Goal: Task Accomplishment & Management: Complete application form

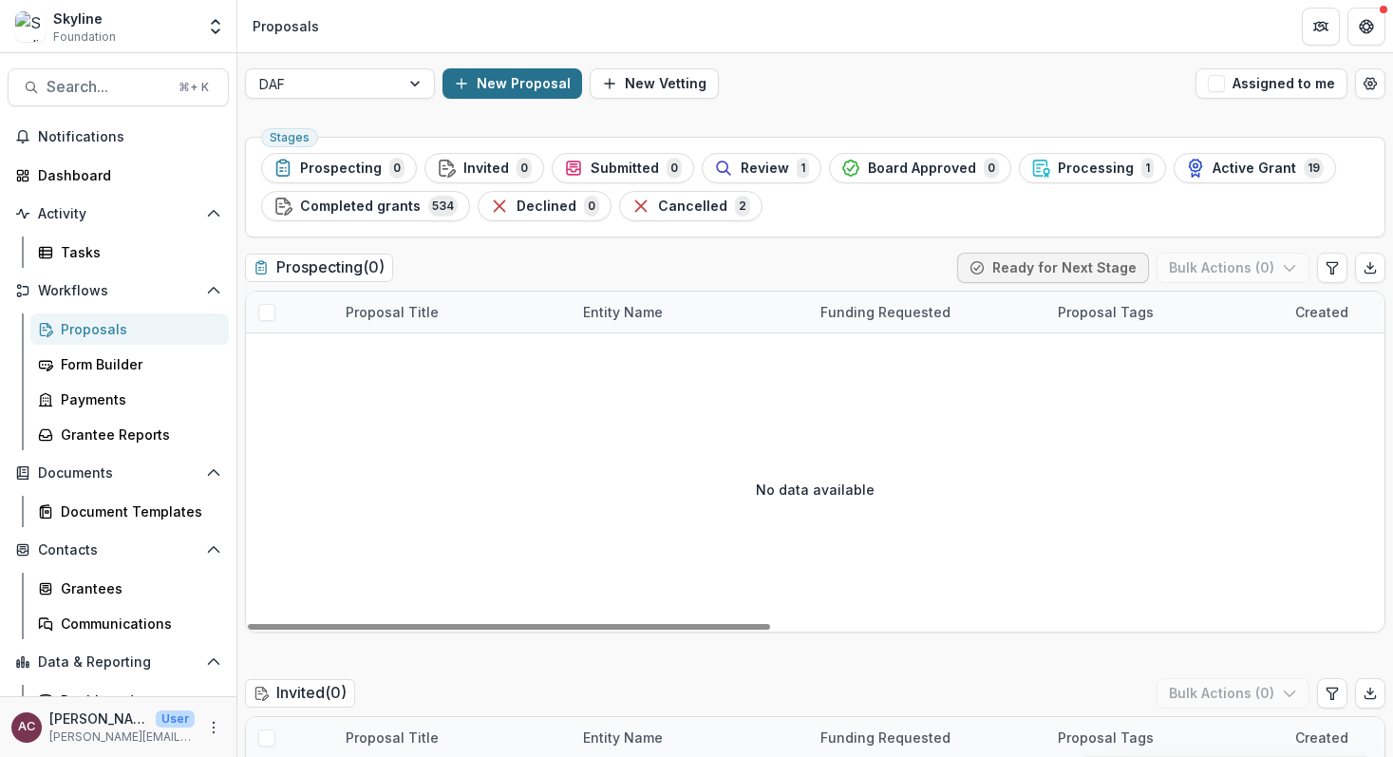
click at [495, 76] on button "New Proposal" at bounding box center [512, 83] width 140 height 30
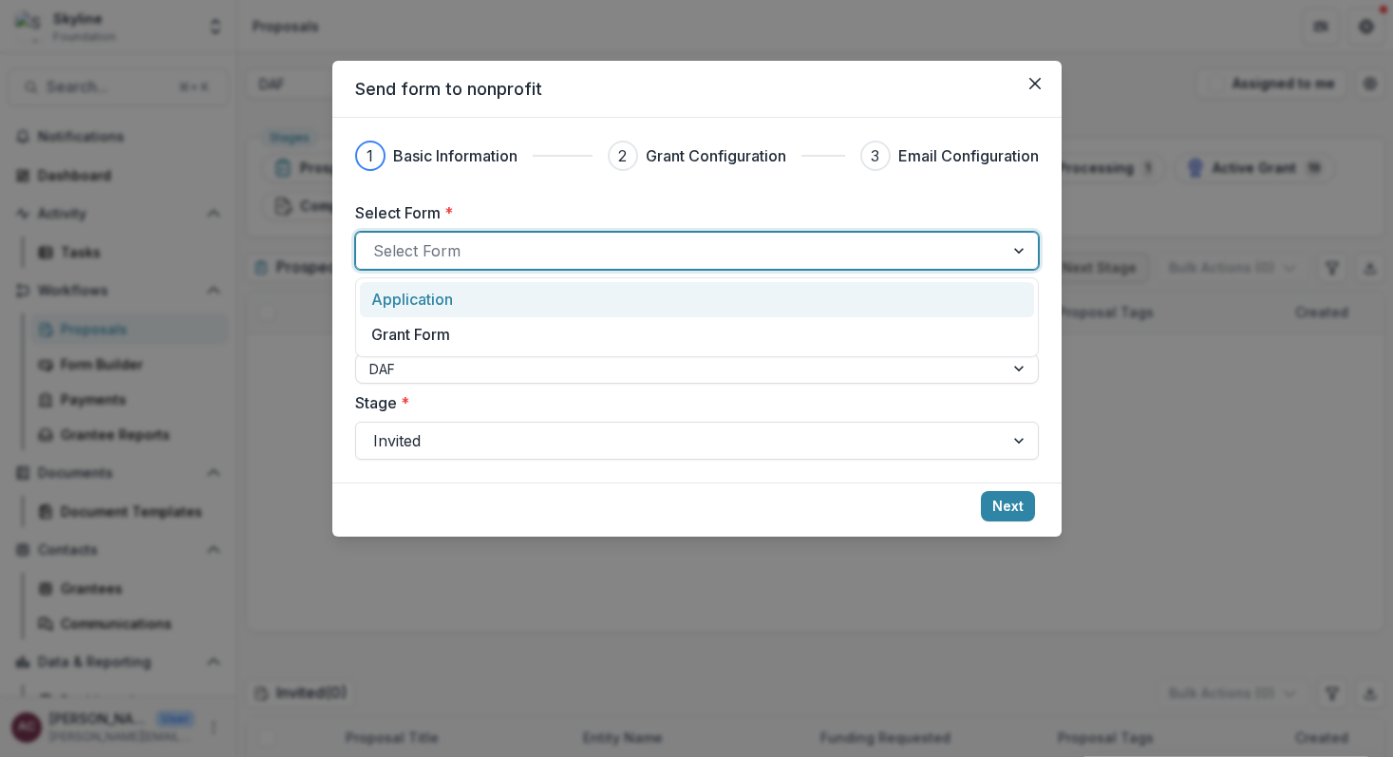
click at [702, 260] on div at bounding box center [679, 250] width 613 height 27
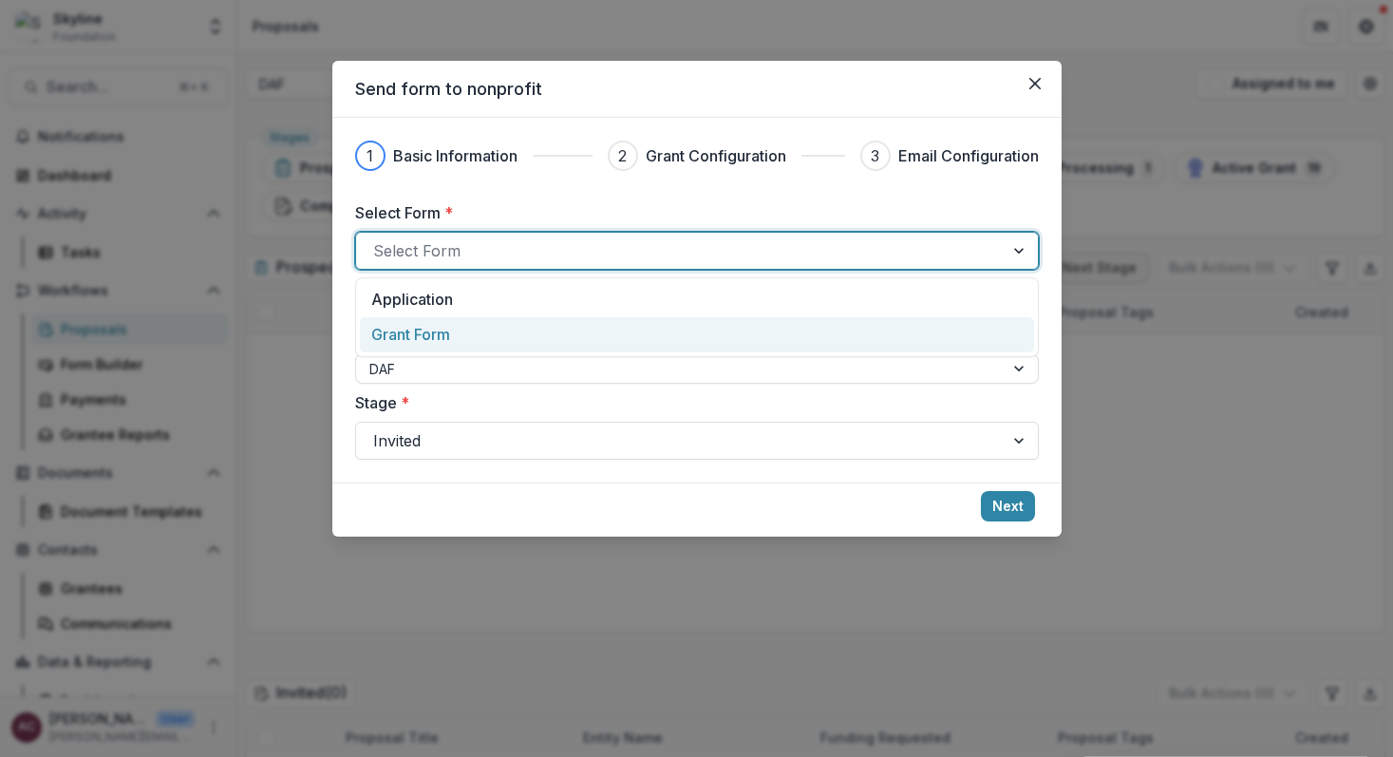
drag, startPoint x: 687, startPoint y: 310, endPoint x: 685, endPoint y: 323, distance: 13.4
click at [685, 323] on div "Application Grant Form" at bounding box center [697, 317] width 684 height 80
click at [685, 323] on div "Grant Form" at bounding box center [695, 334] width 649 height 23
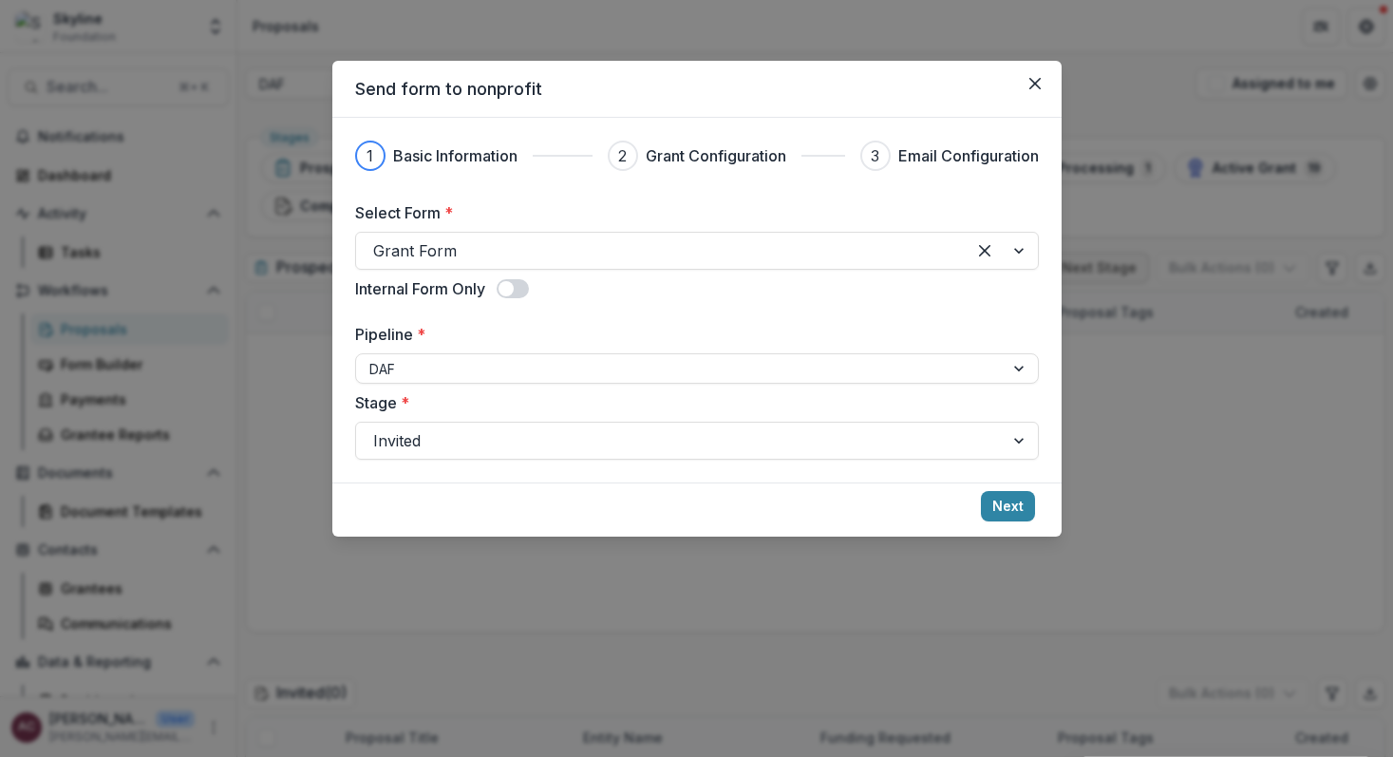
click at [499, 297] on label at bounding box center [513, 288] width 32 height 19
click at [1004, 500] on button "Next" at bounding box center [1008, 506] width 54 height 30
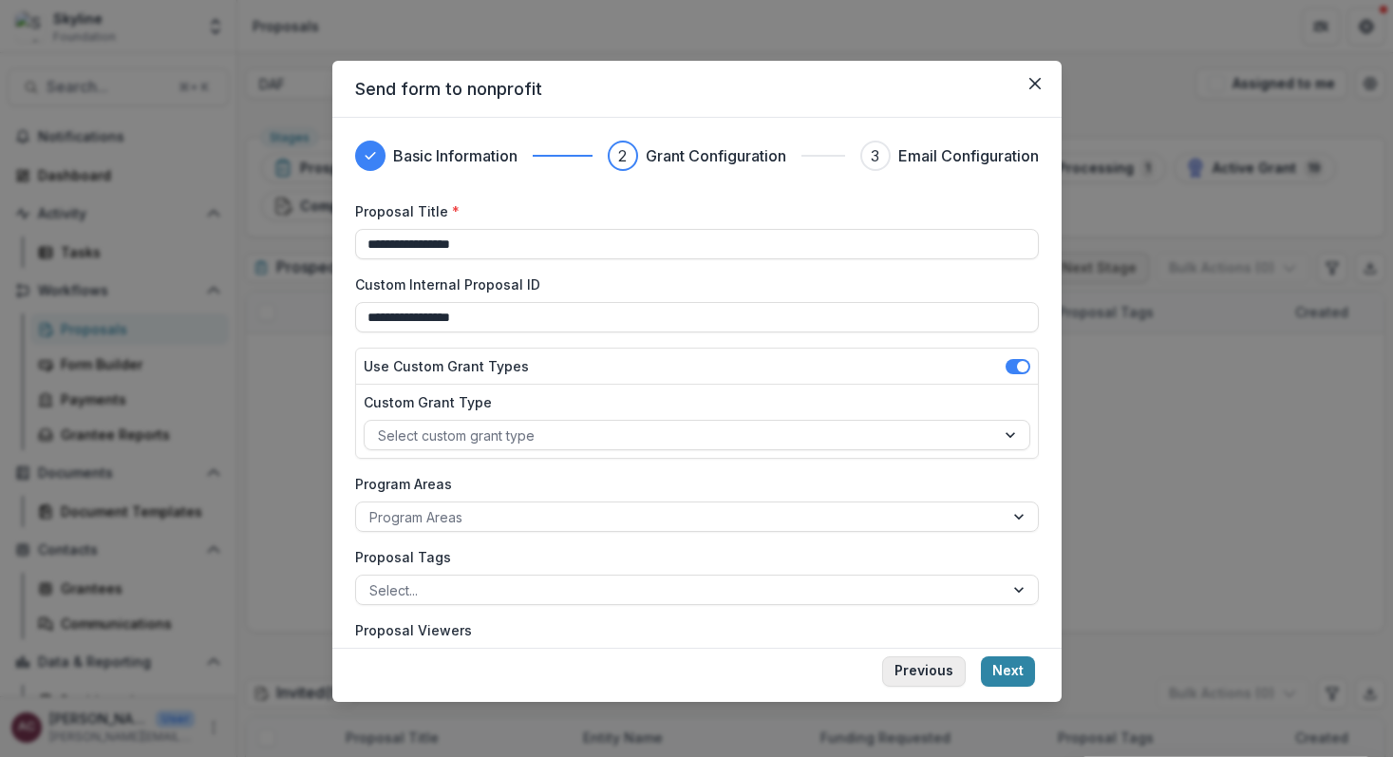
click at [918, 670] on button "Previous" at bounding box center [924, 671] width 84 height 30
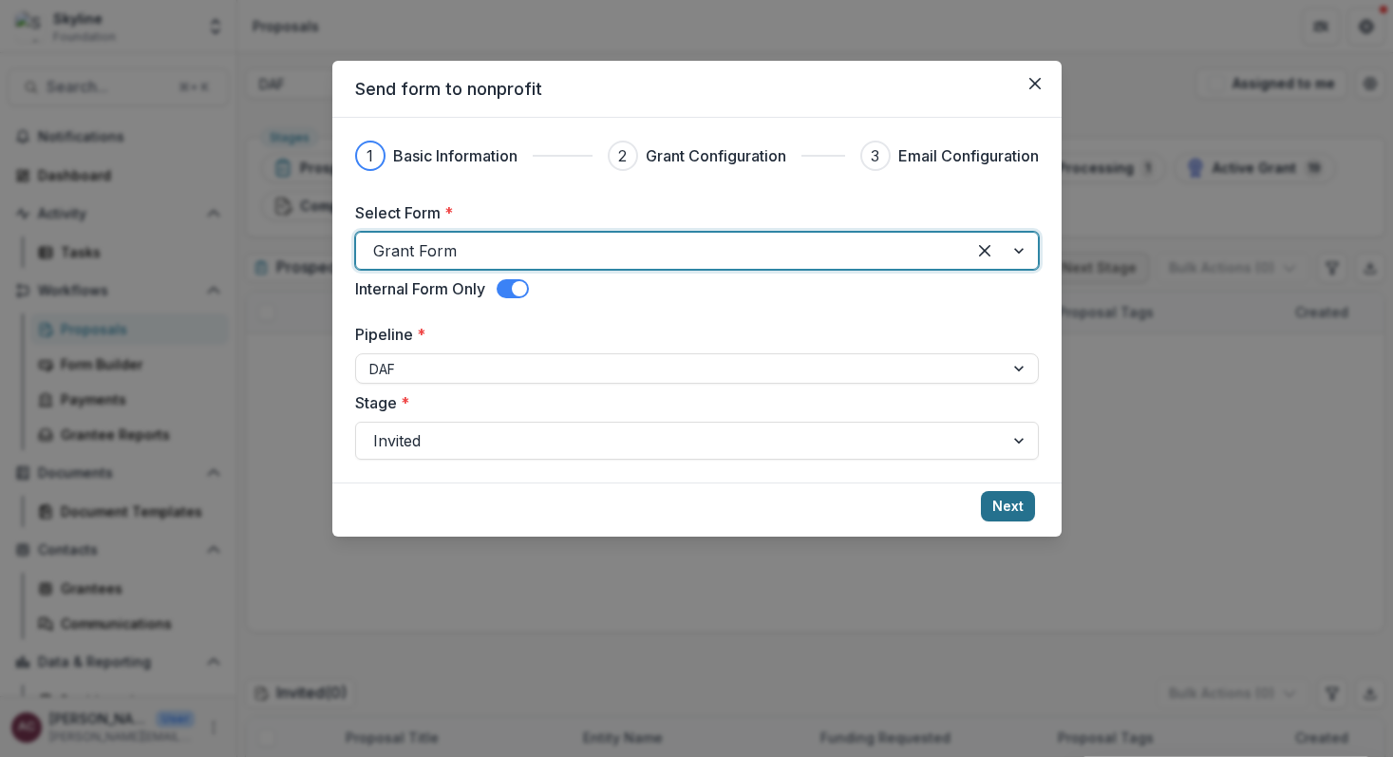
click at [1004, 512] on button "Next" at bounding box center [1008, 506] width 54 height 30
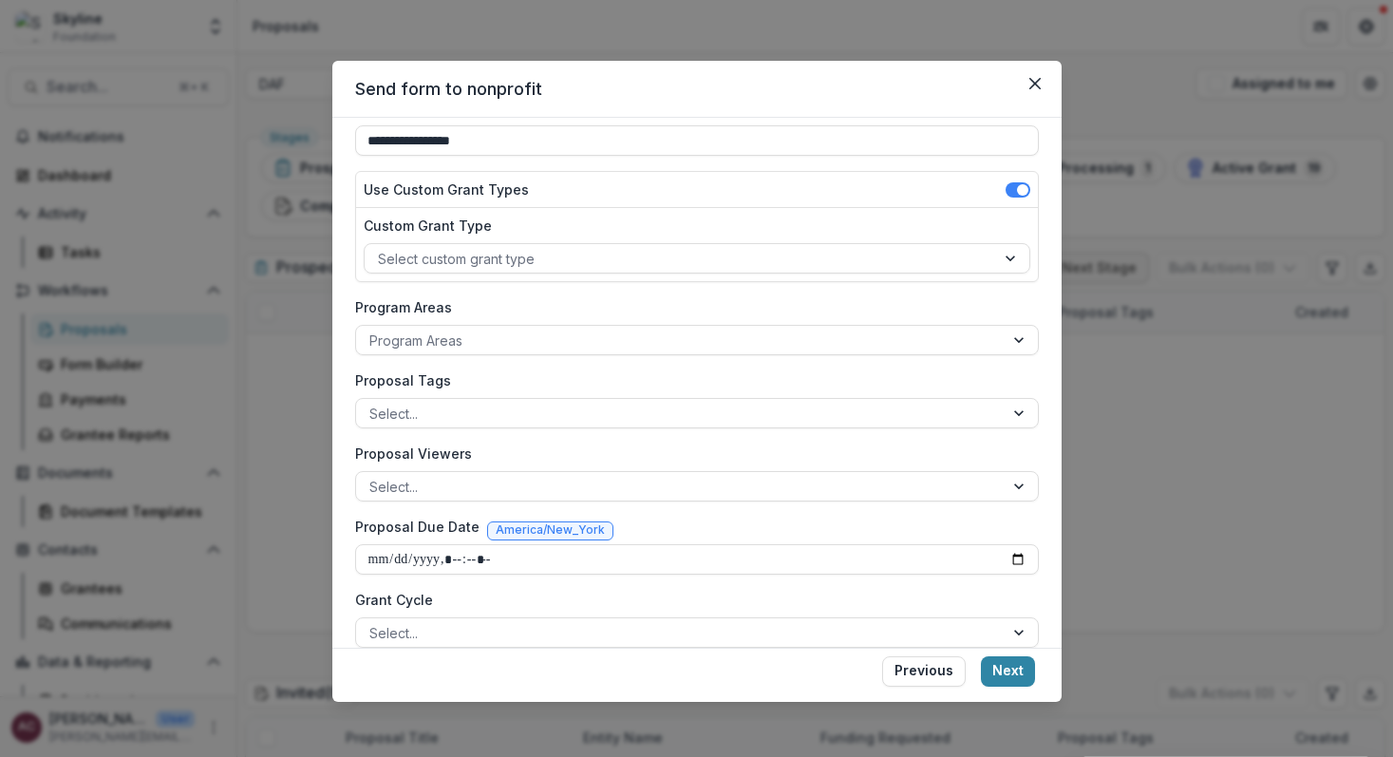
scroll to position [192, 0]
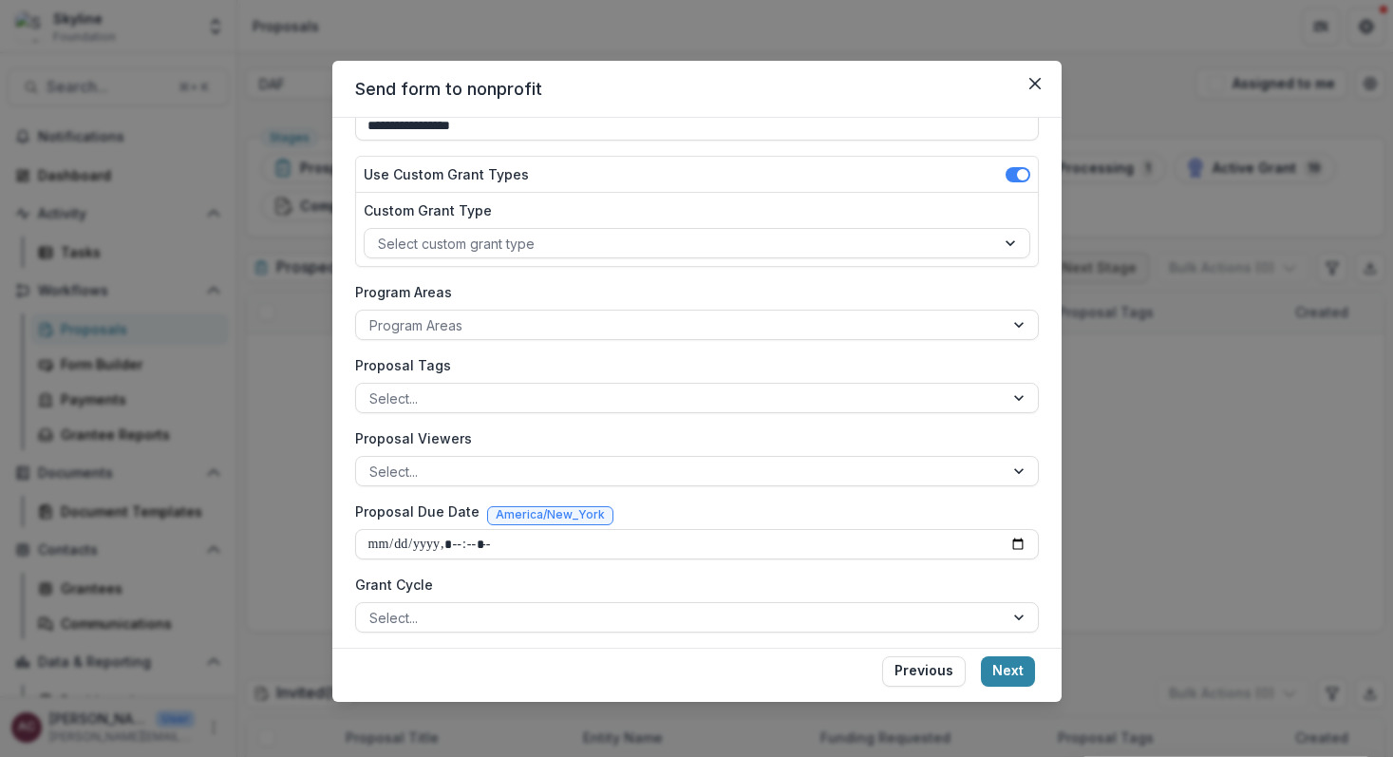
click at [1008, 174] on span at bounding box center [1017, 174] width 25 height 15
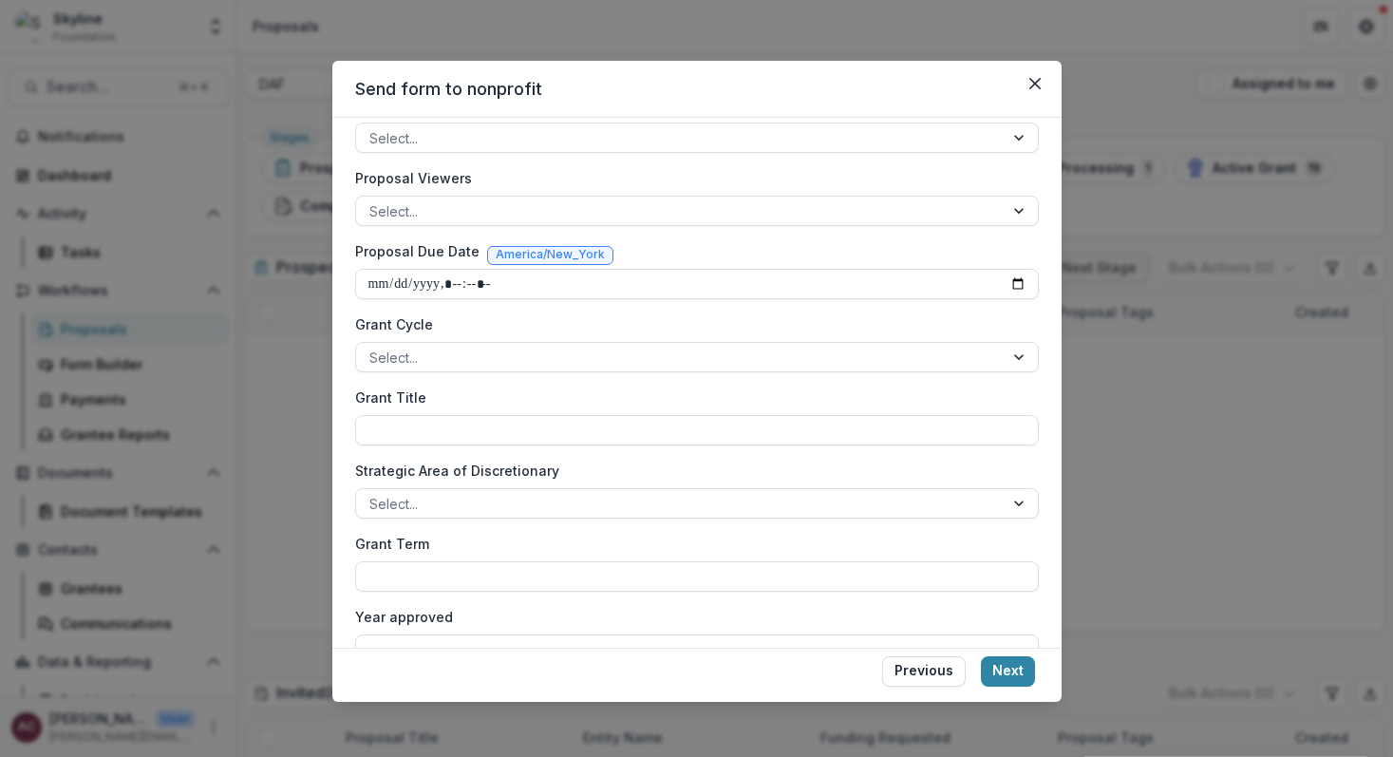
scroll to position [492, 0]
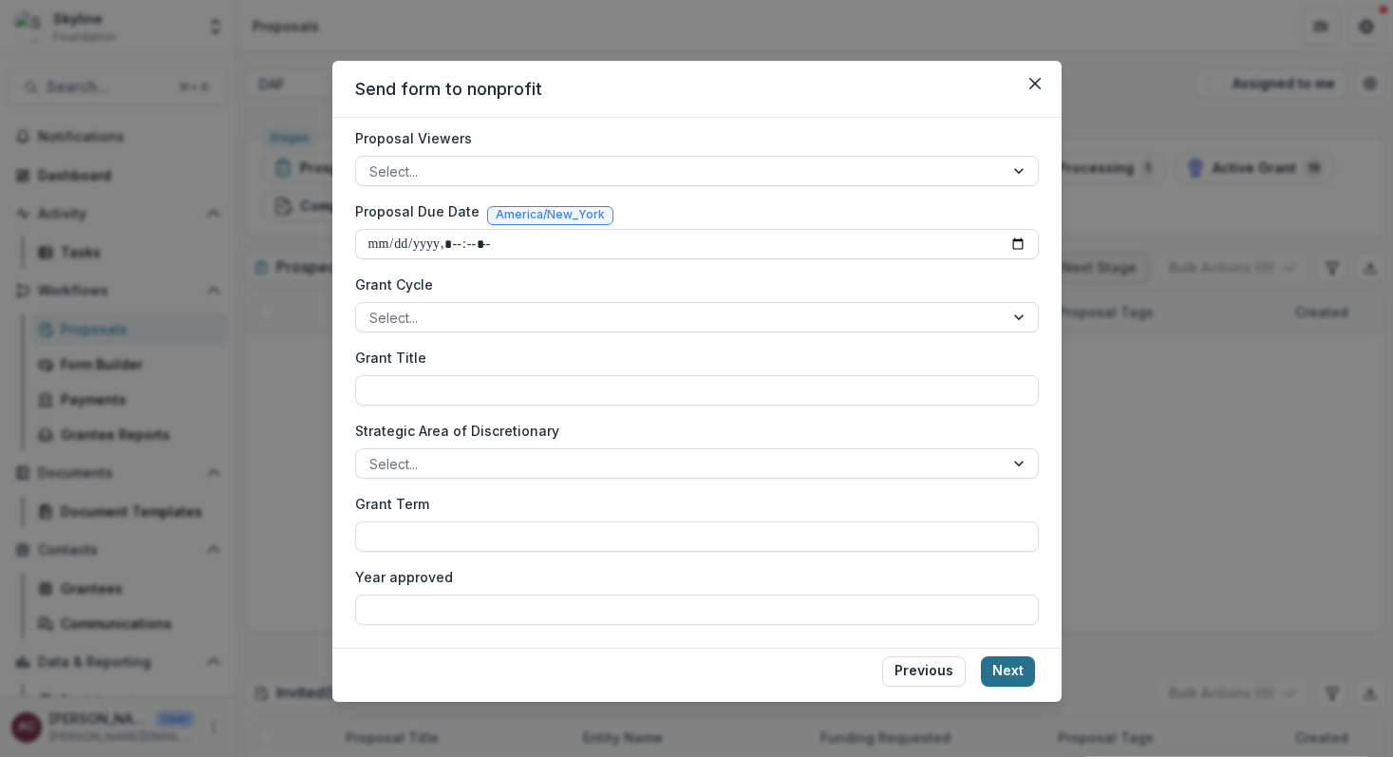
click at [1017, 666] on button "Next" at bounding box center [1008, 671] width 54 height 30
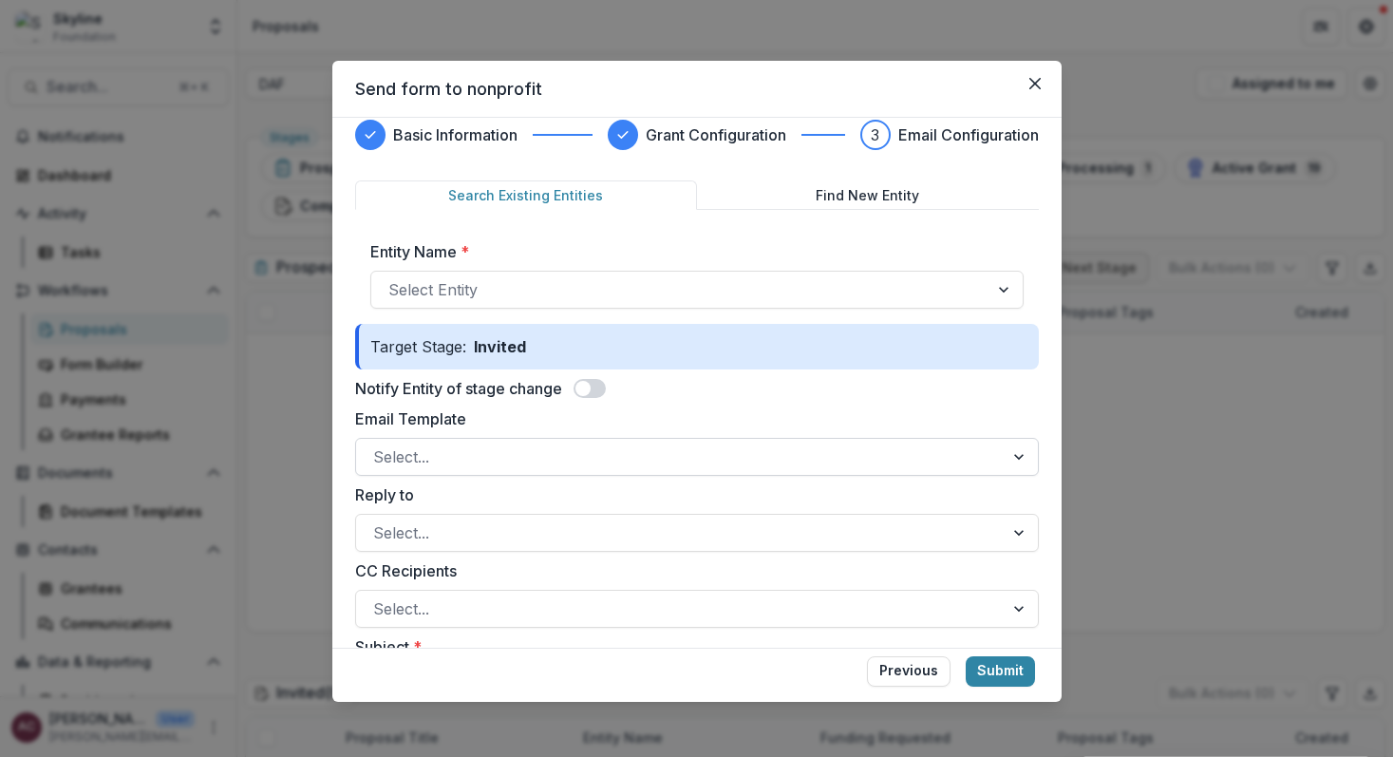
scroll to position [27, 0]
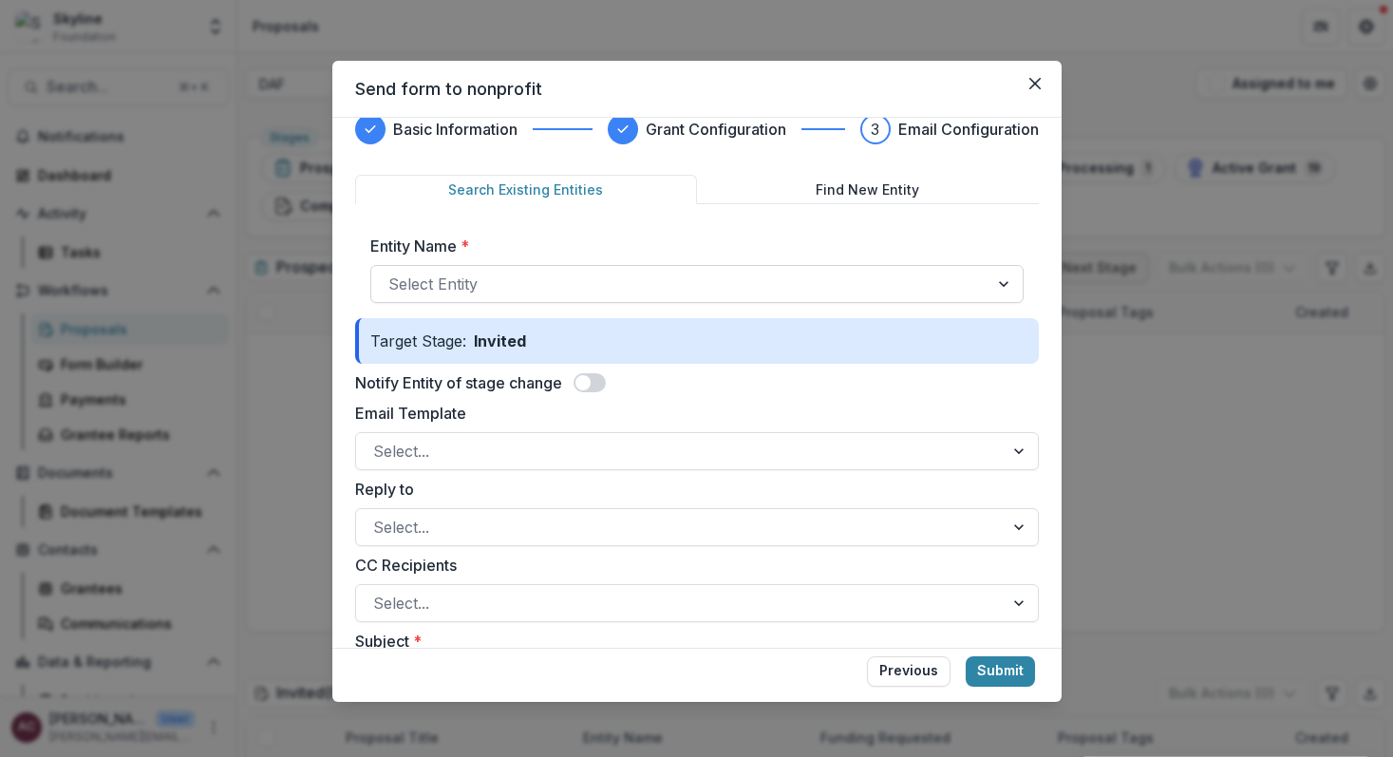
click at [630, 273] on div at bounding box center [679, 284] width 583 height 27
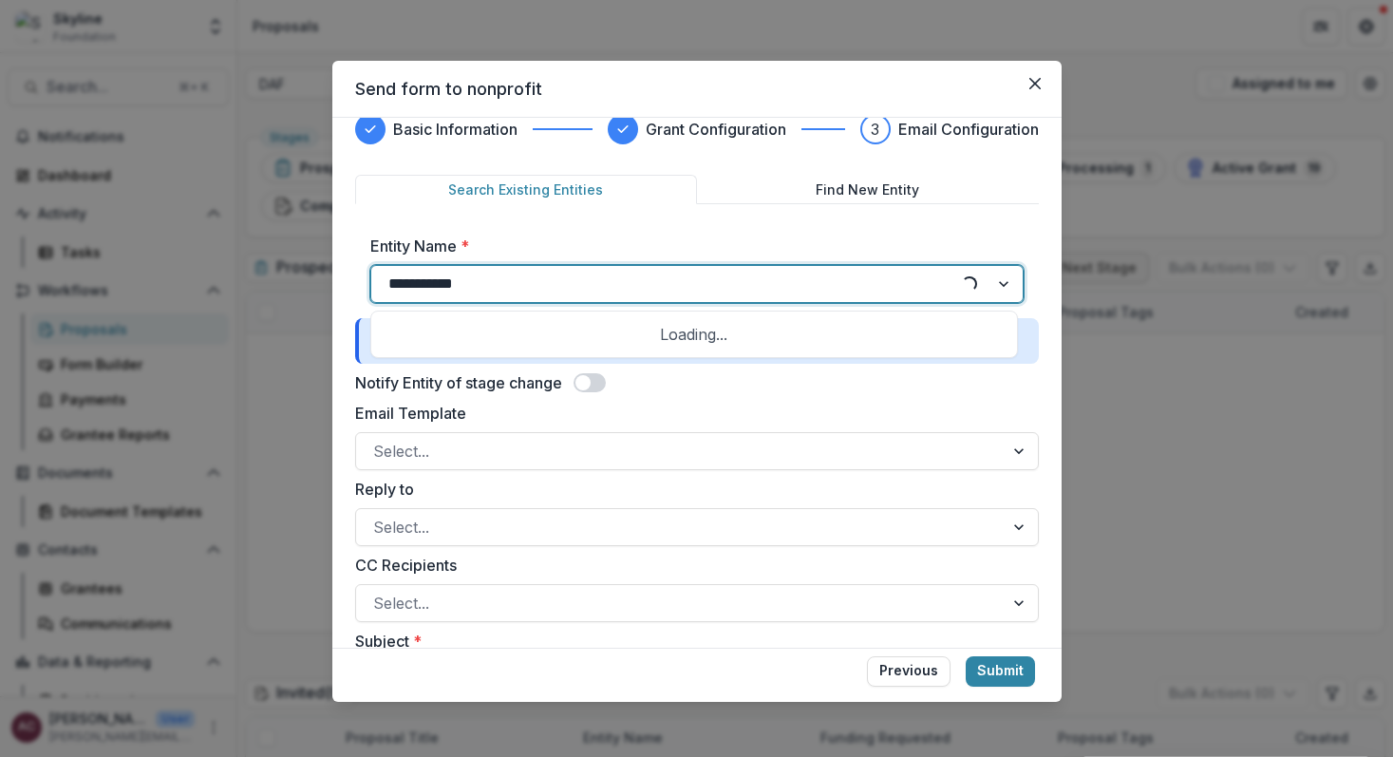
type input "**********"
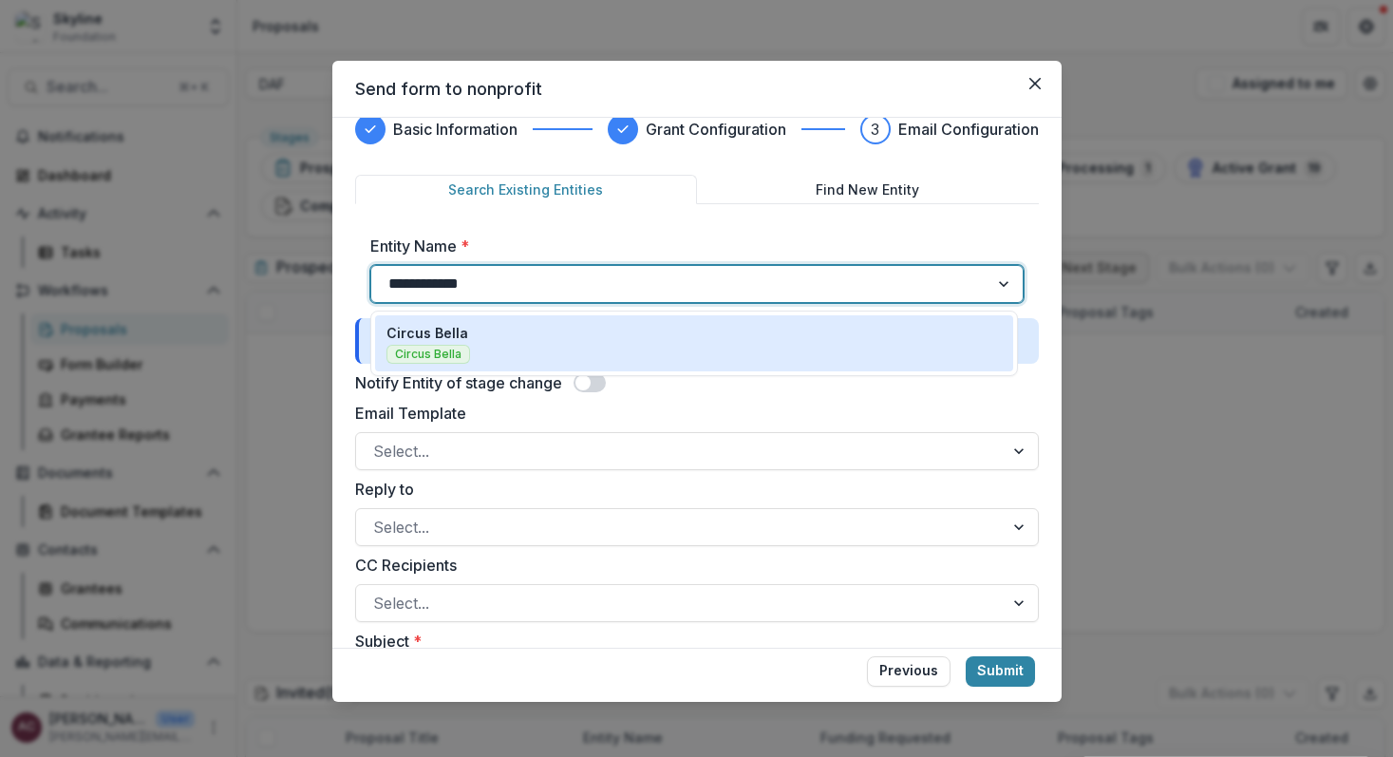
click at [559, 336] on div "Circus Bella Circus Bella" at bounding box center [693, 343] width 615 height 41
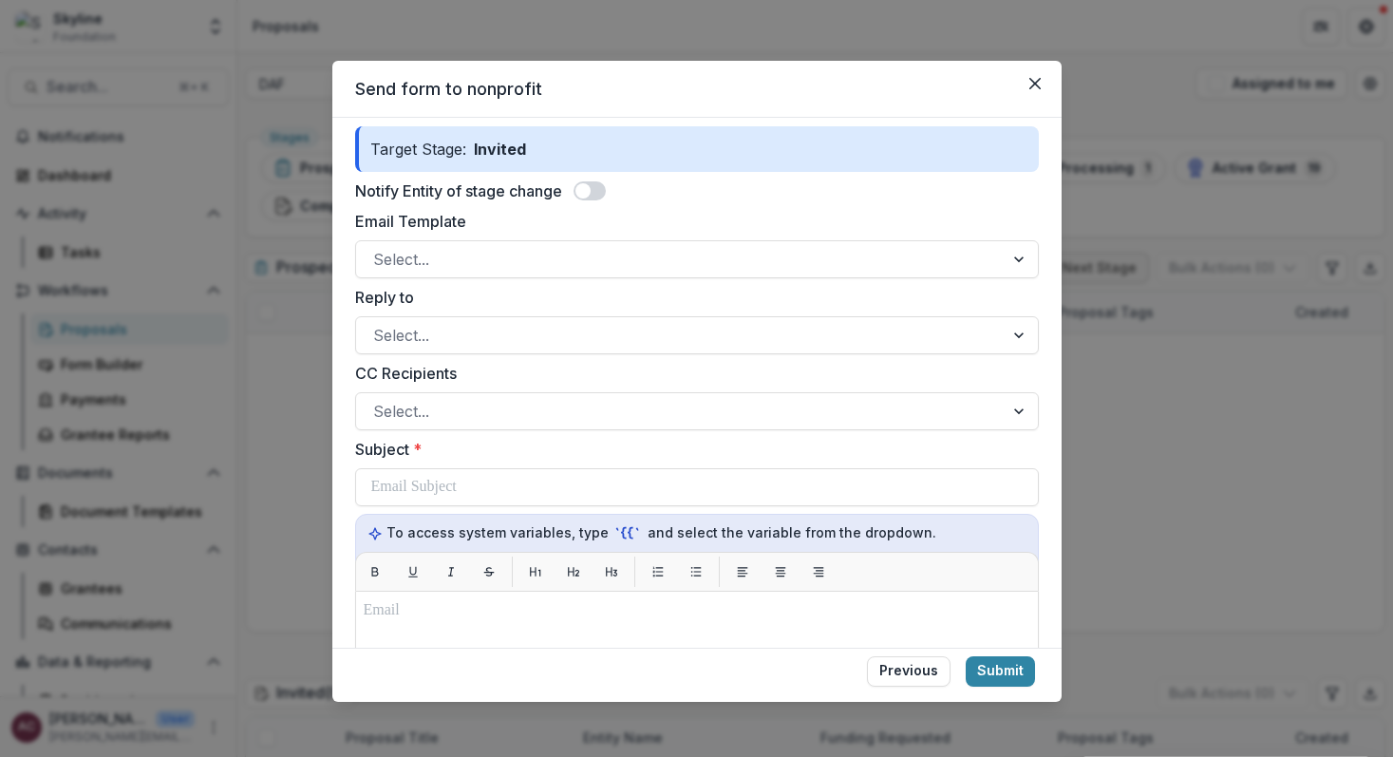
scroll to position [130, 0]
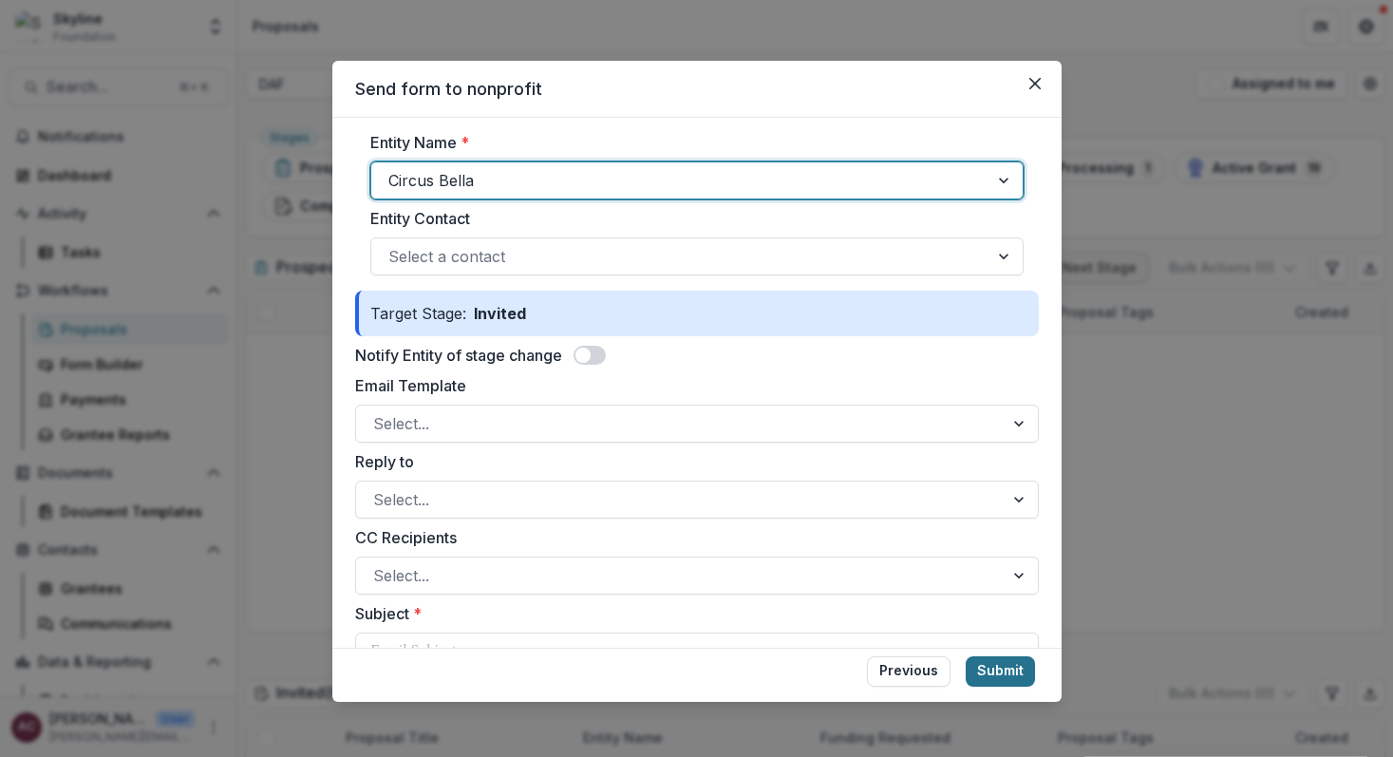
click at [1006, 665] on button "Submit" at bounding box center [1000, 671] width 69 height 30
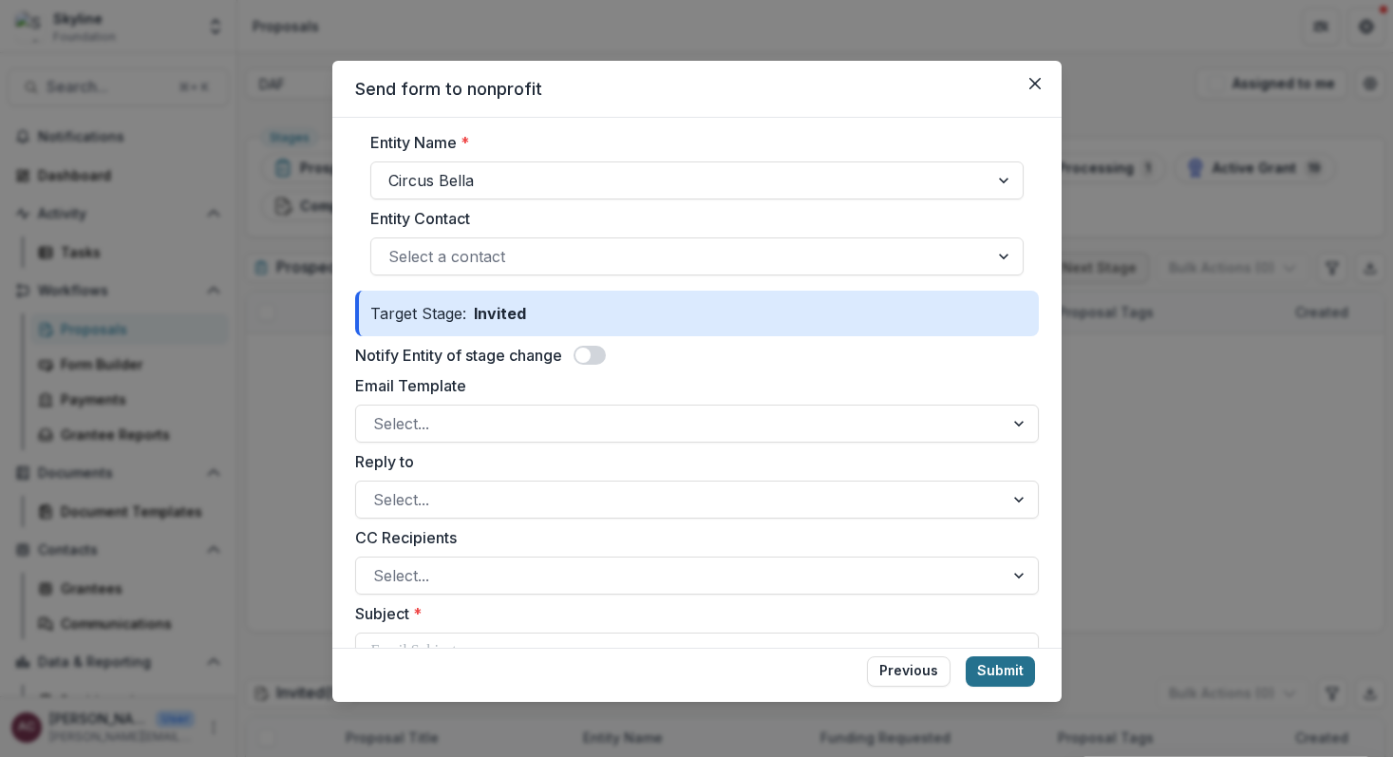
click at [1005, 670] on button "Submit" at bounding box center [1000, 671] width 69 height 30
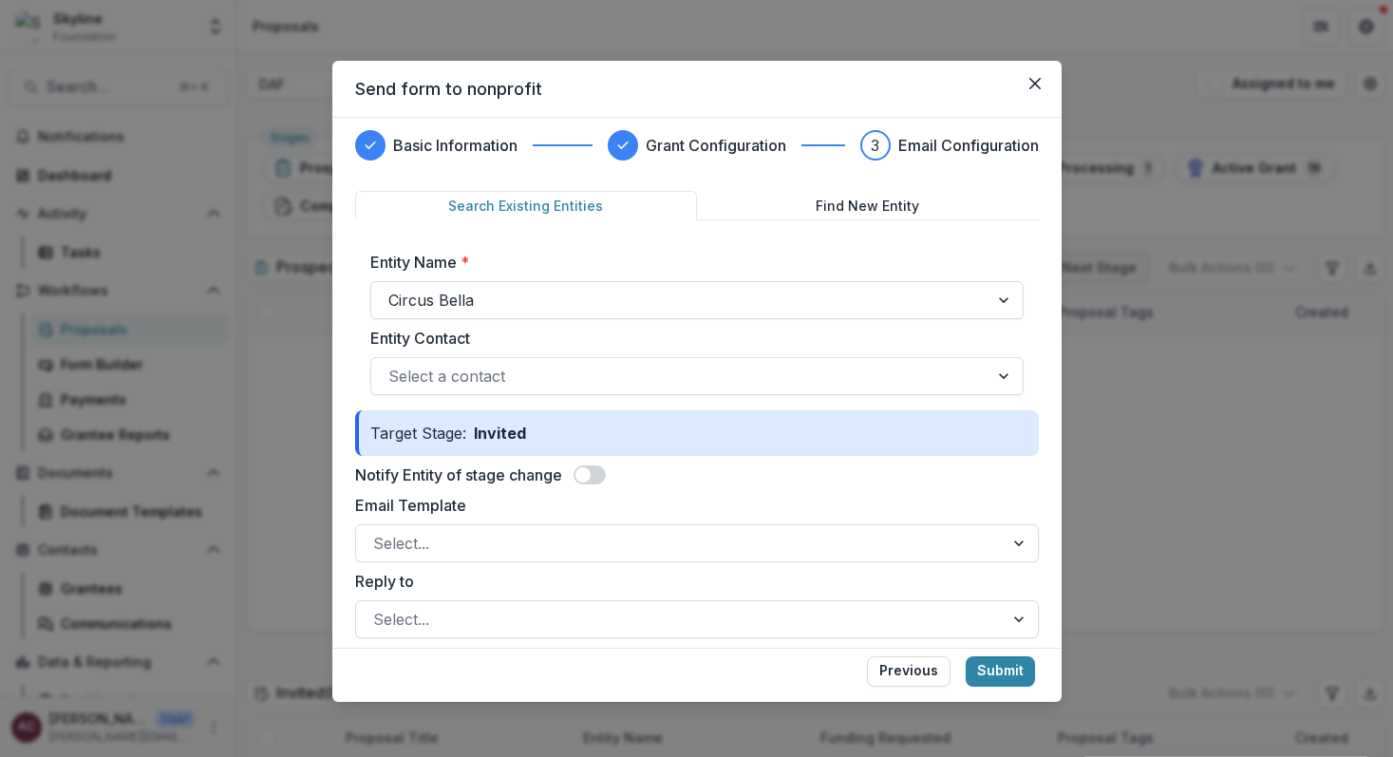
scroll to position [11, 0]
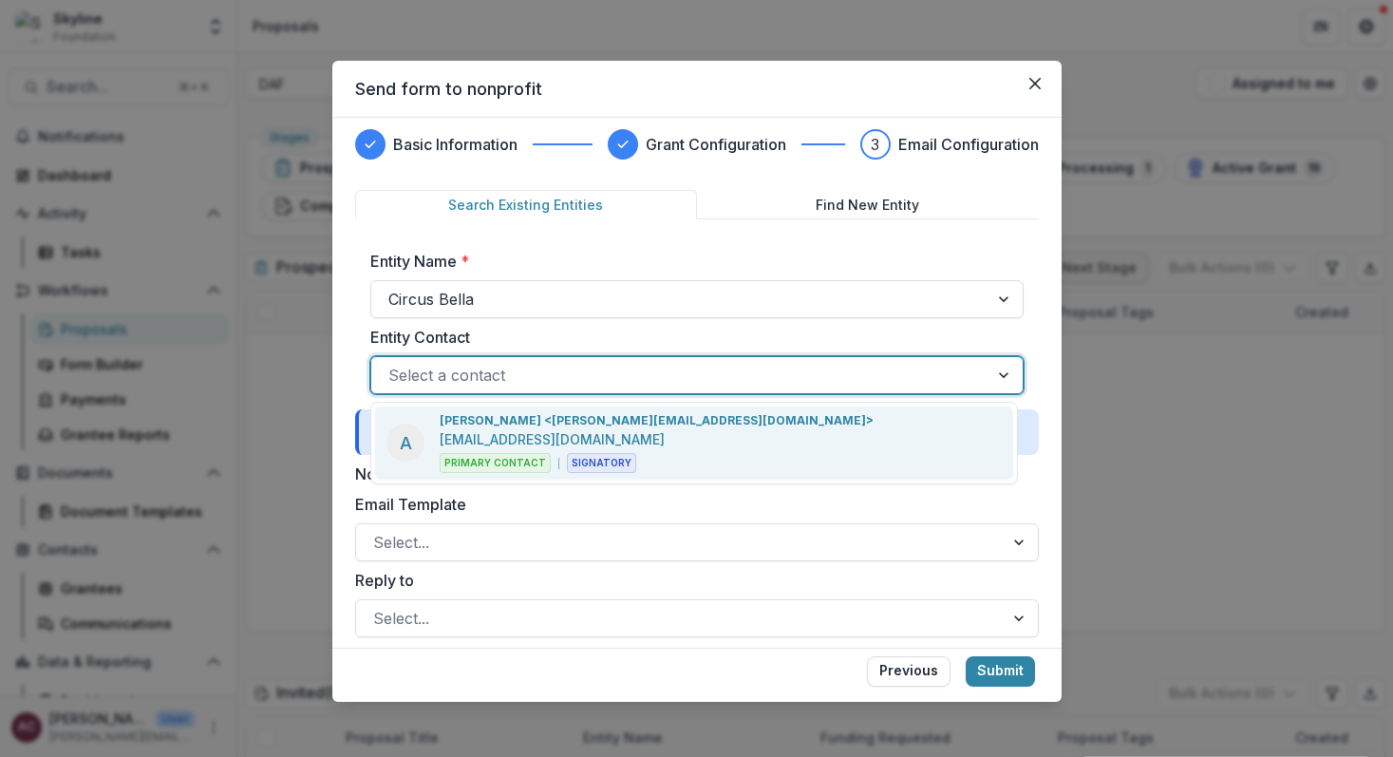
click at [947, 366] on div at bounding box center [679, 375] width 583 height 27
click at [929, 338] on label "Entity Contact" at bounding box center [691, 337] width 642 height 23
click at [393, 364] on input "Entity Contact" at bounding box center [390, 375] width 5 height 23
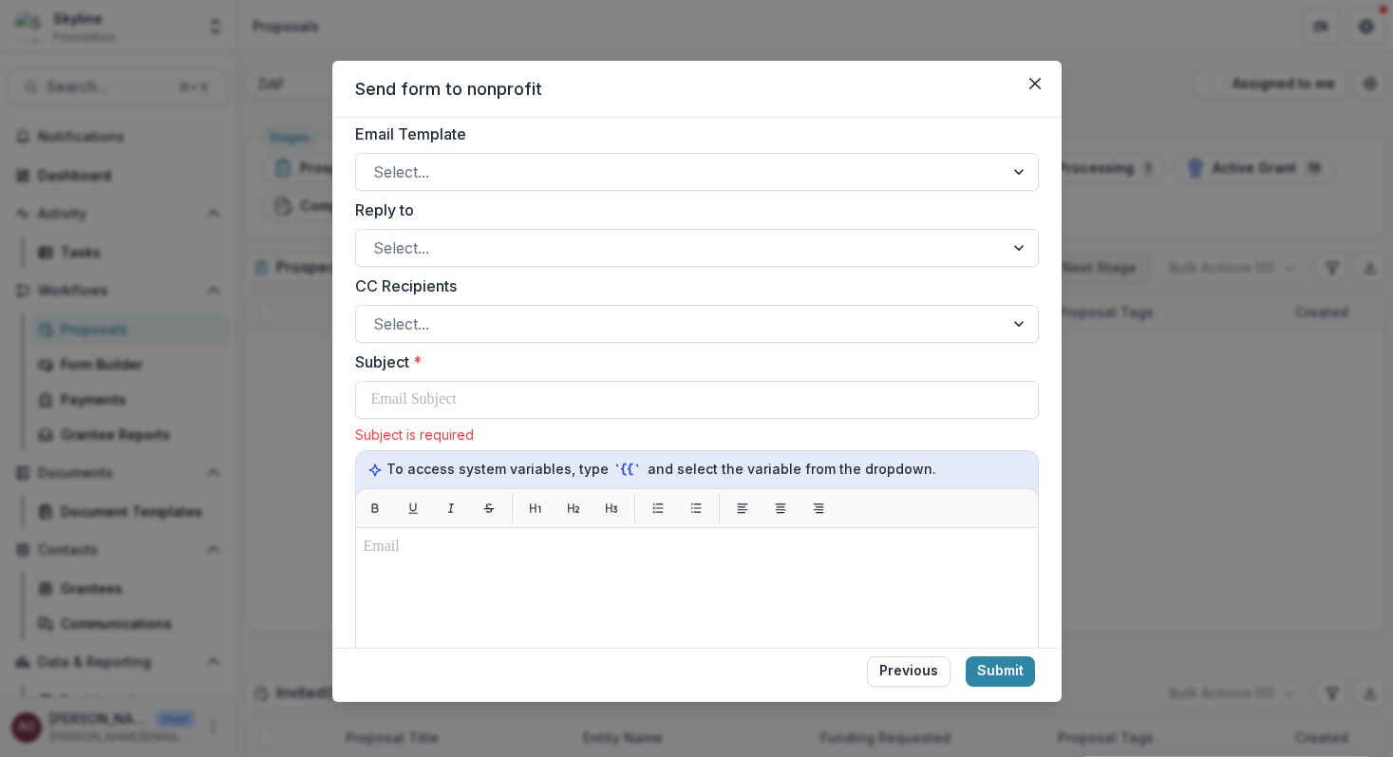
scroll to position [384, 0]
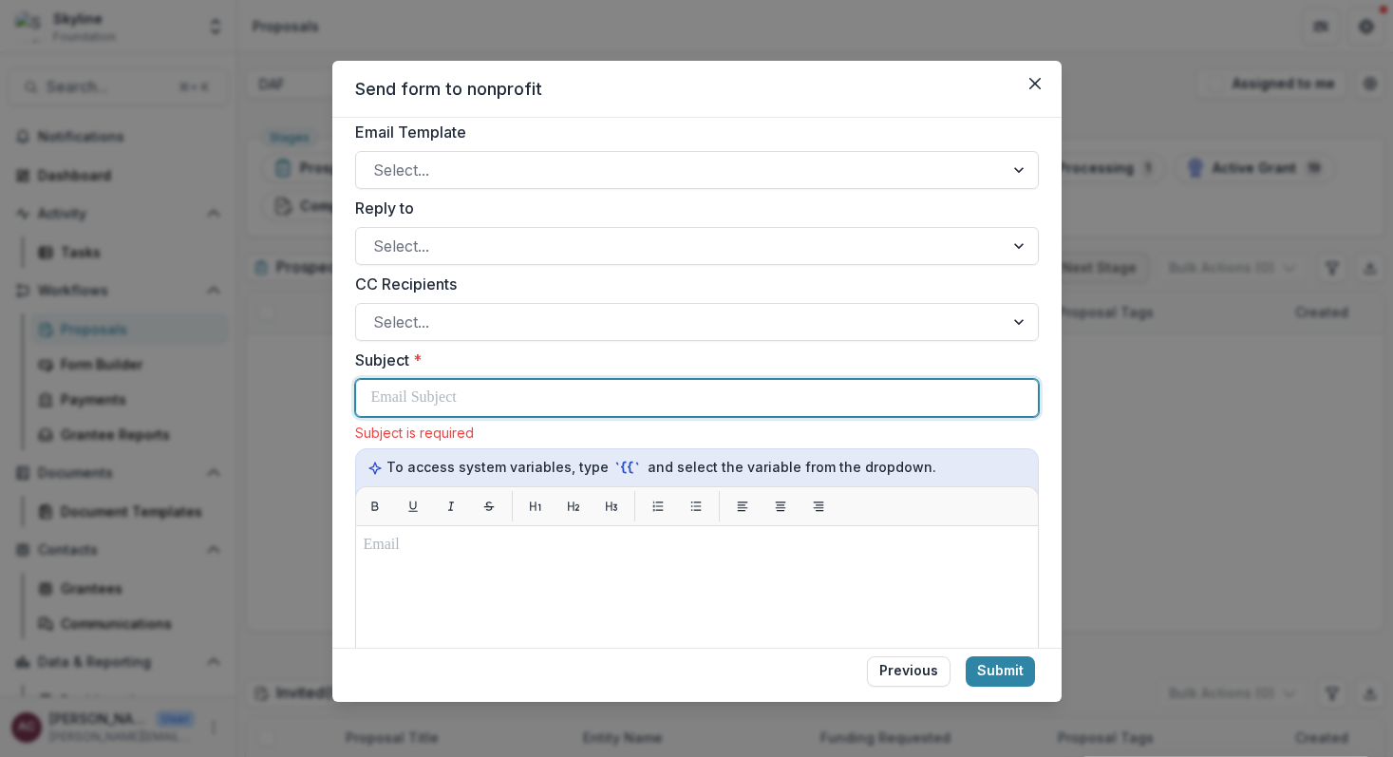
click at [854, 399] on div at bounding box center [696, 398] width 651 height 36
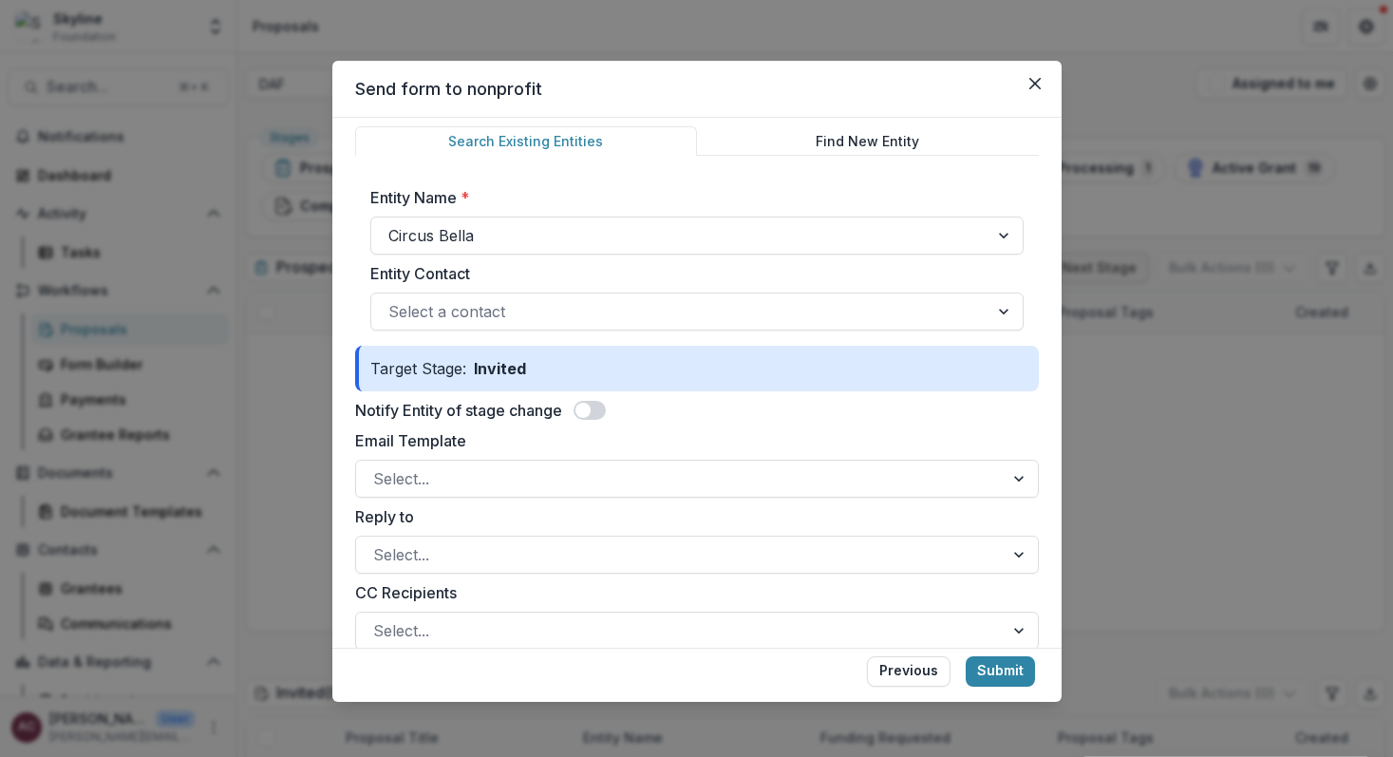
scroll to position [149, 0]
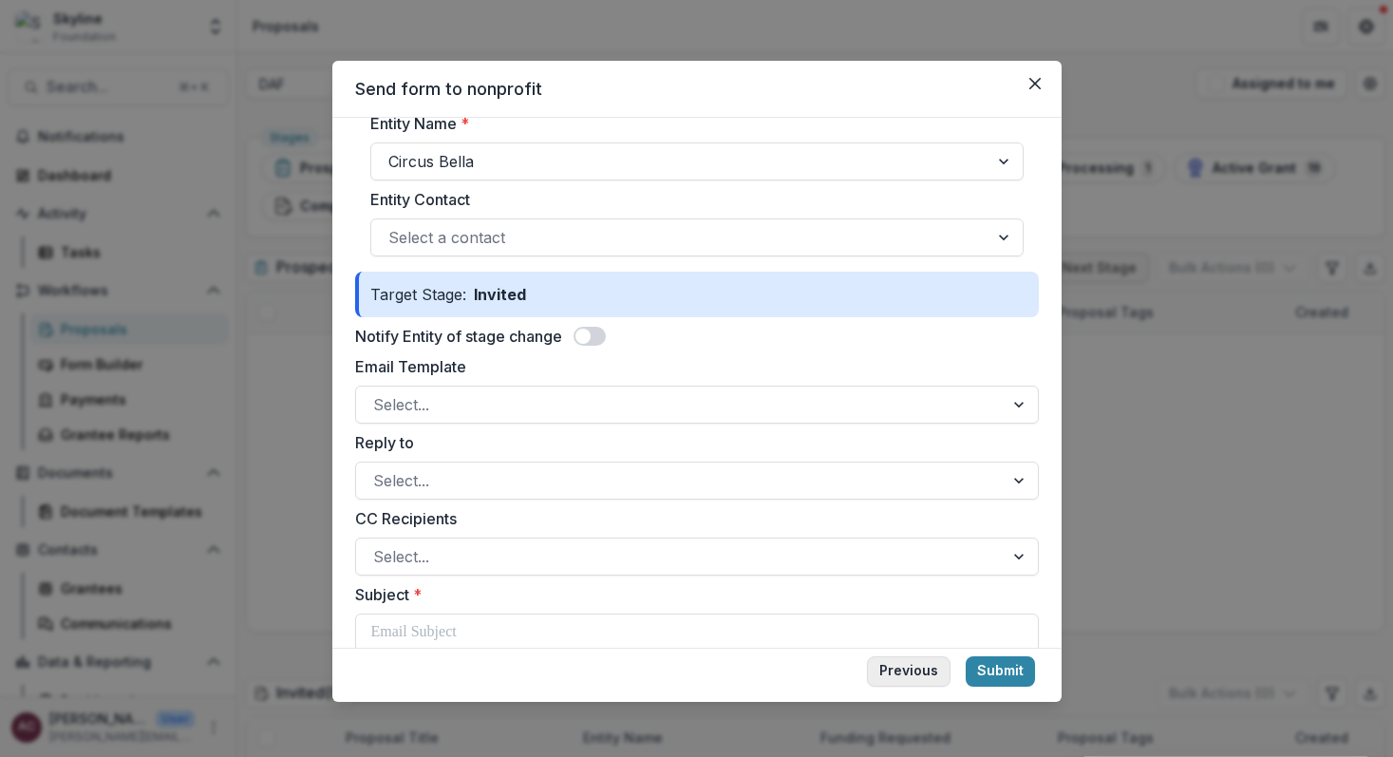
click at [916, 664] on button "Previous" at bounding box center [909, 671] width 84 height 30
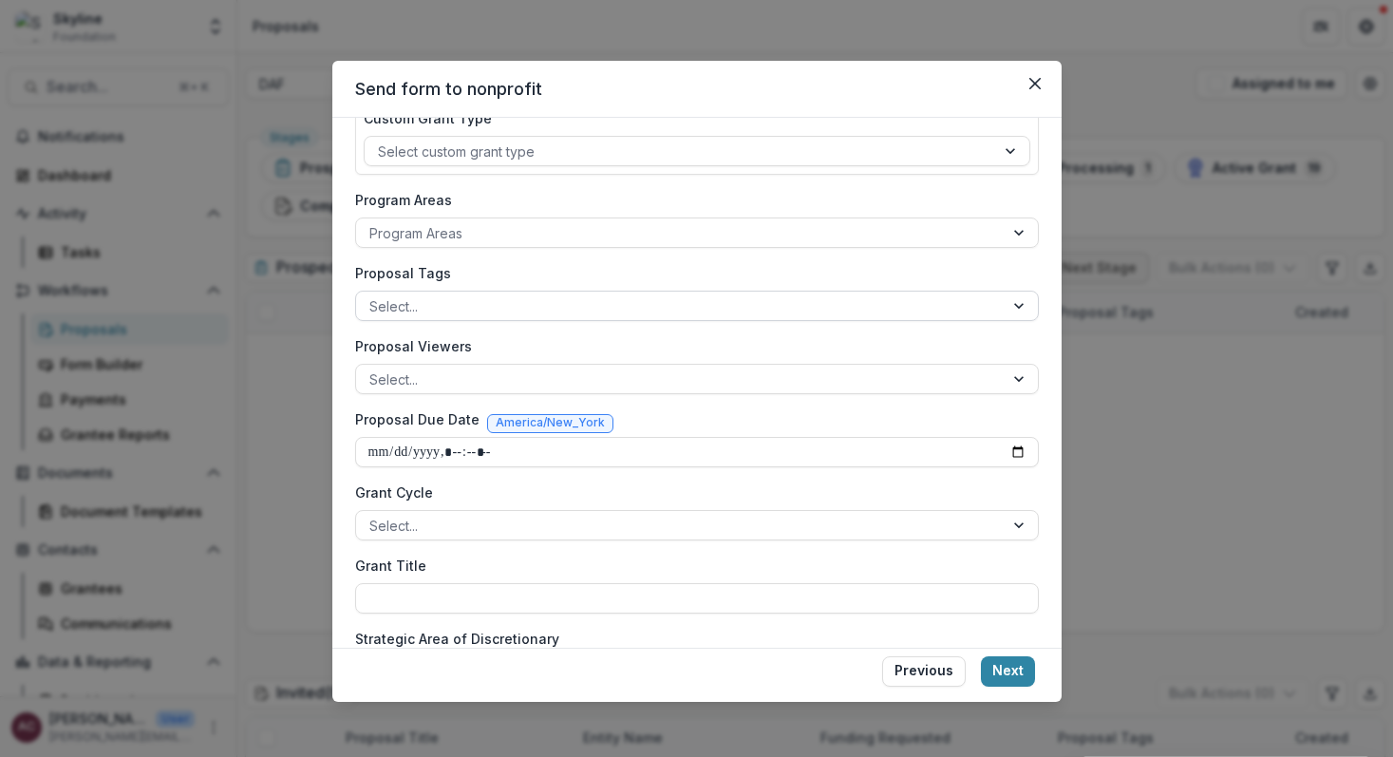
scroll to position [492, 0]
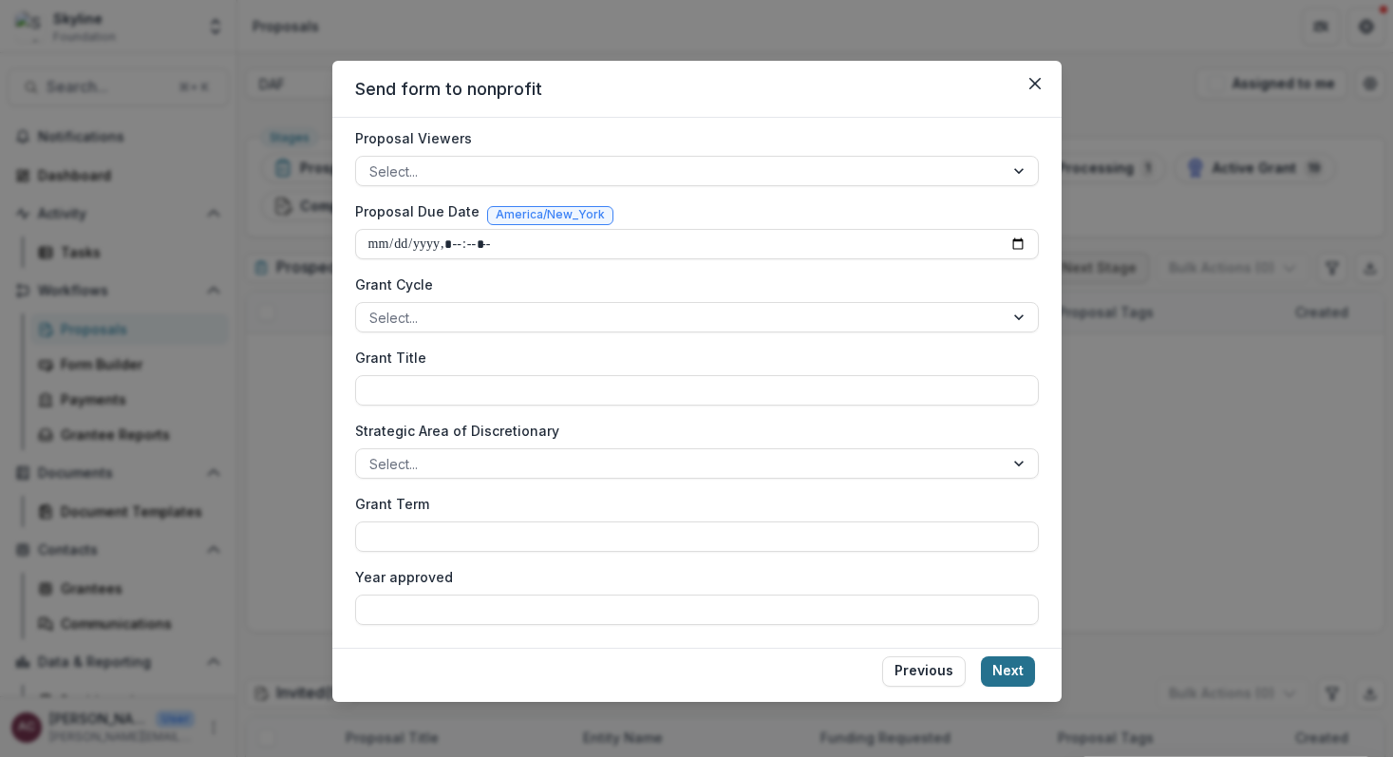
click at [1000, 669] on button "Next" at bounding box center [1008, 671] width 54 height 30
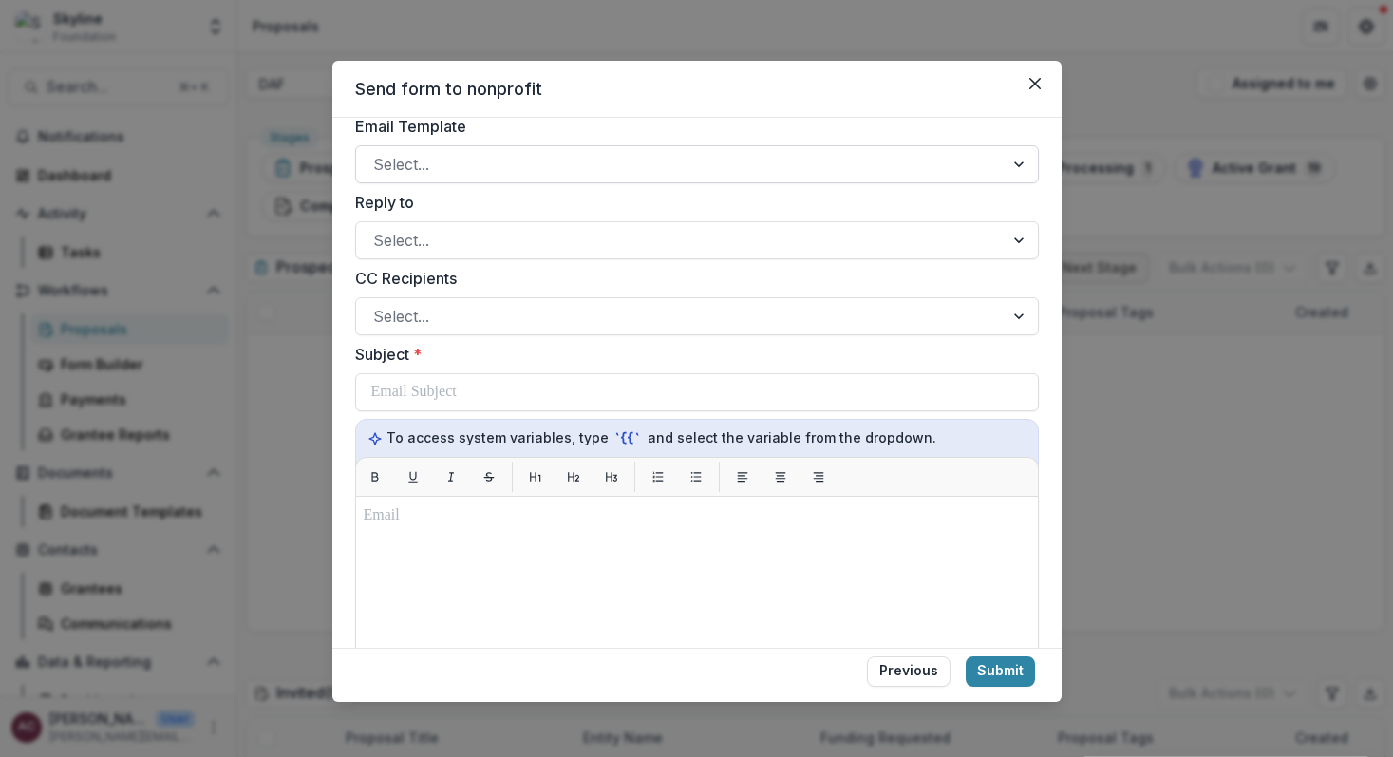
scroll to position [398, 0]
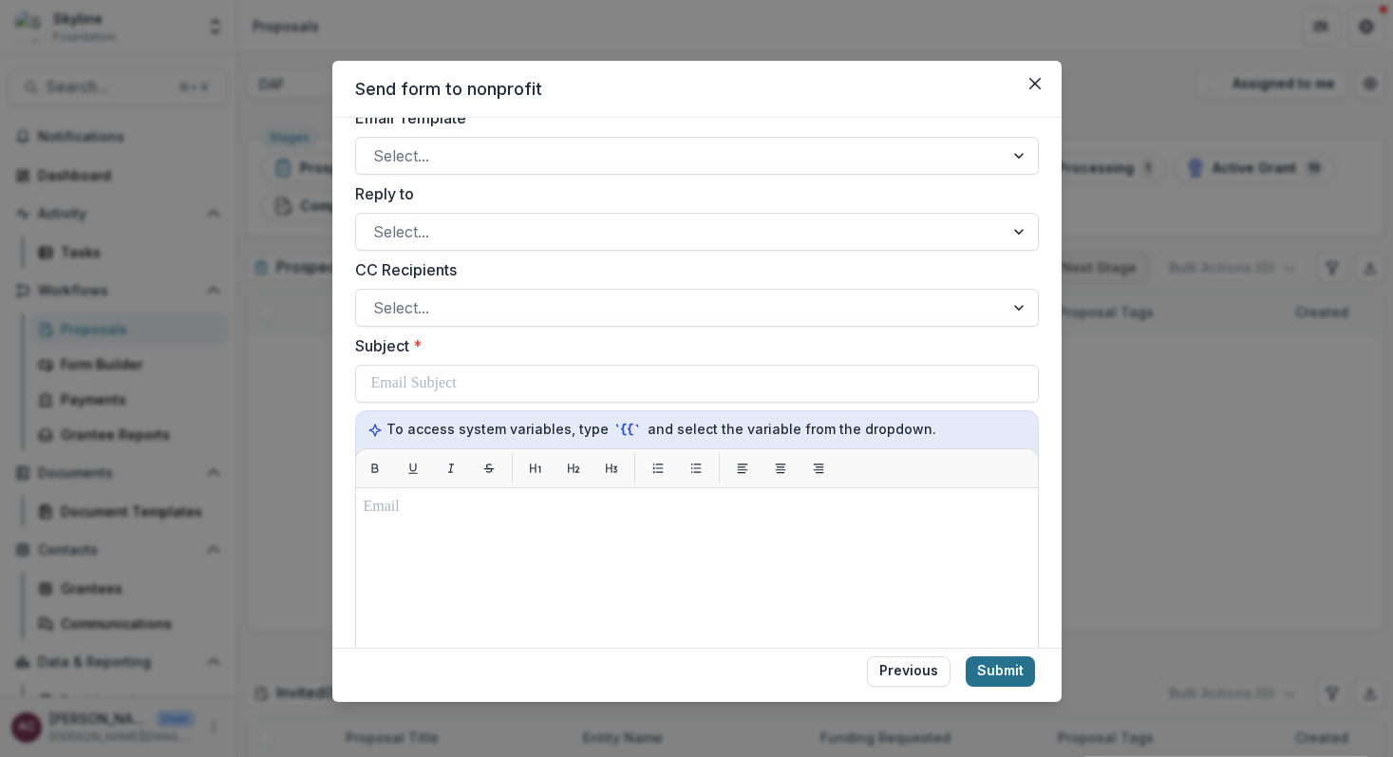
click at [1003, 667] on button "Submit" at bounding box center [1000, 671] width 69 height 30
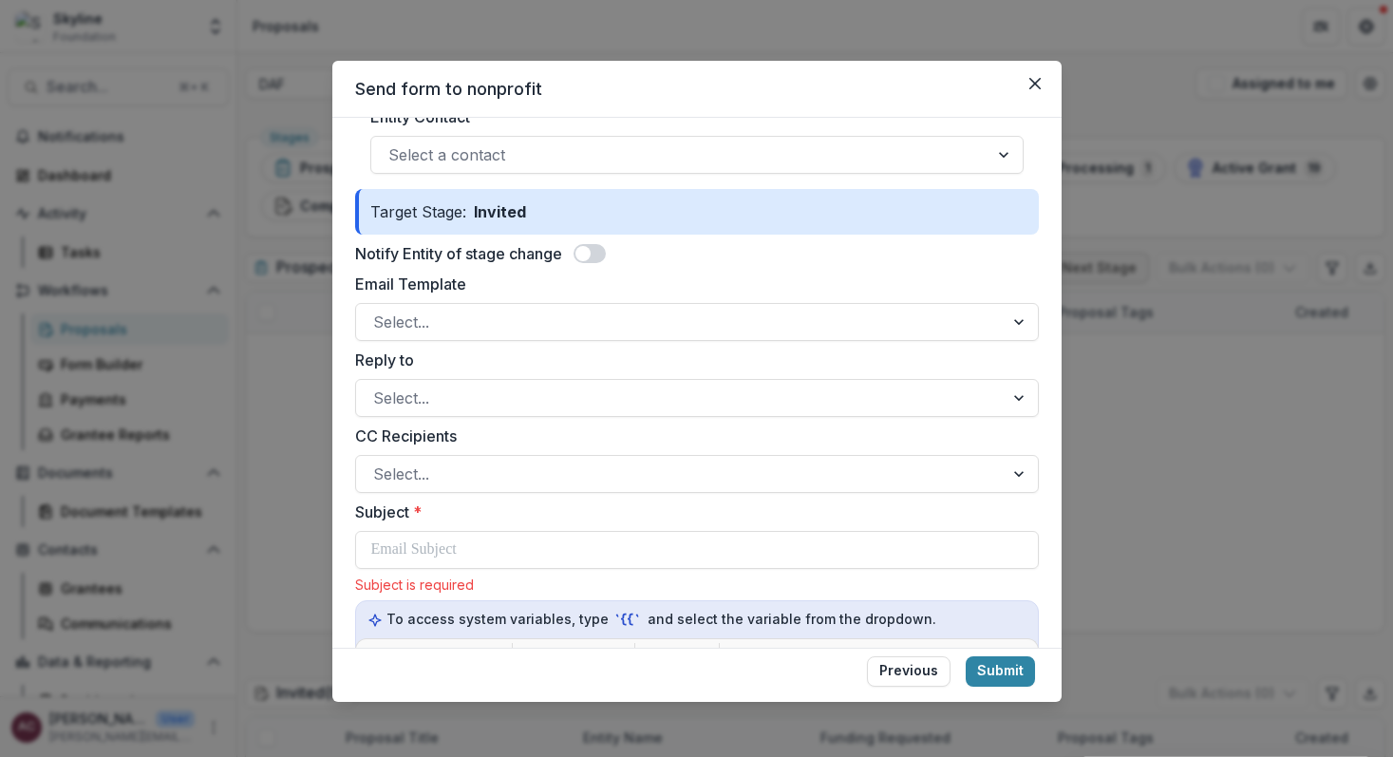
scroll to position [234, 0]
